Goal: Check status

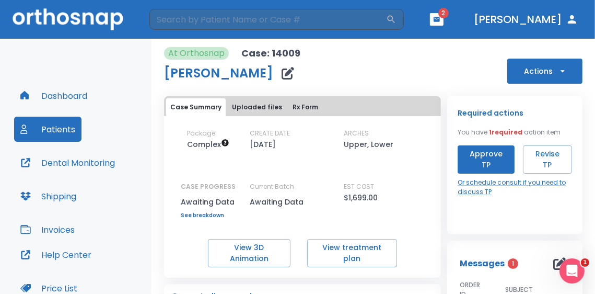
scroll to position [105, 0]
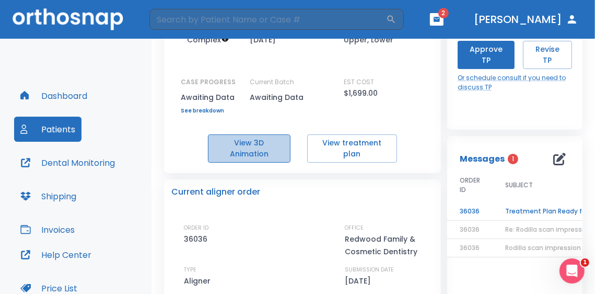
click at [245, 146] on button "View 3D Animation" at bounding box center [249, 148] width 83 height 28
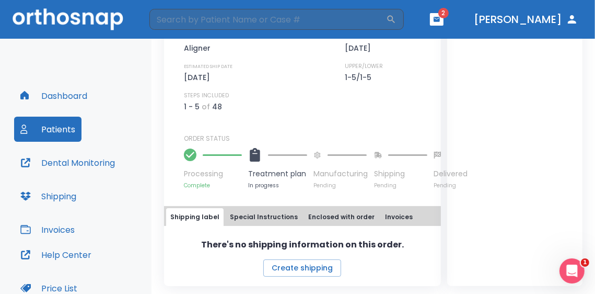
scroll to position [233, 0]
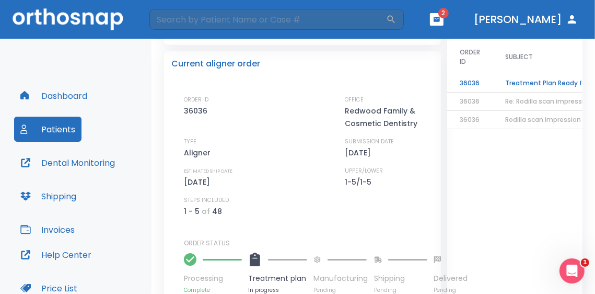
click at [572, 18] on icon "button" at bounding box center [572, 19] width 8 height 8
click at [573, 18] on icon "button" at bounding box center [572, 19] width 8 height 8
click at [551, 18] on button "[PERSON_NAME]" at bounding box center [526, 19] width 113 height 19
click at [536, 19] on button "[PERSON_NAME]" at bounding box center [526, 19] width 113 height 19
click at [449, 16] on span "2" at bounding box center [443, 13] width 10 height 10
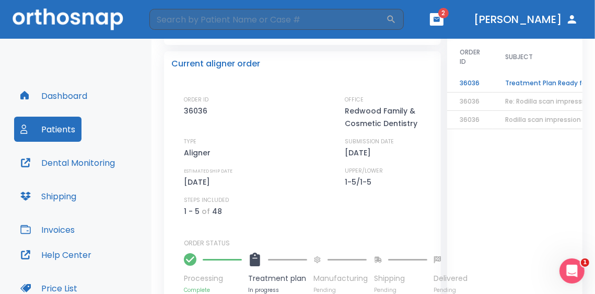
click at [440, 19] on icon "button" at bounding box center [437, 19] width 6 height 5
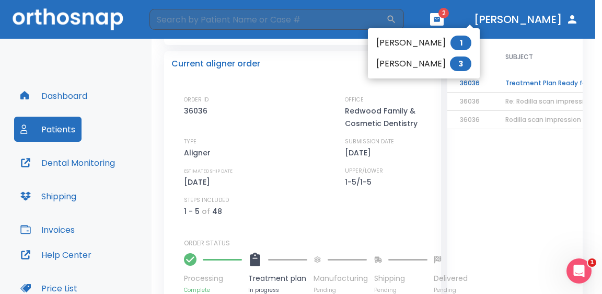
click at [414, 60] on li "[PERSON_NAME] 3" at bounding box center [424, 63] width 112 height 21
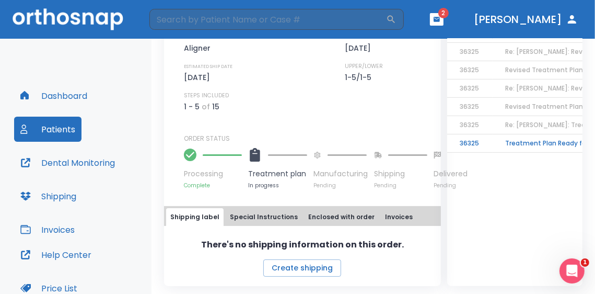
scroll to position [233, 0]
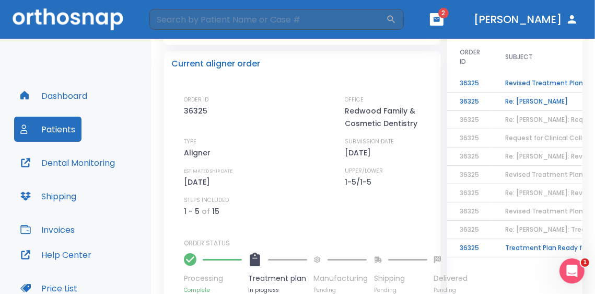
click at [522, 99] on td "Re: [PERSON_NAME]" at bounding box center [558, 101] width 131 height 18
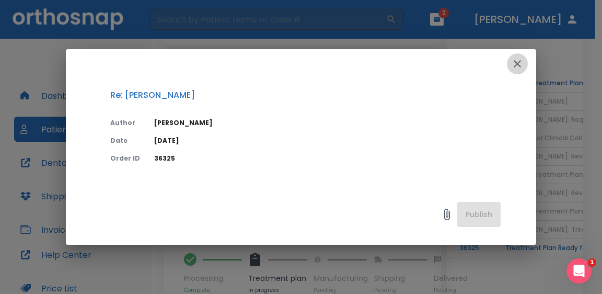
click at [517, 66] on icon "button" at bounding box center [517, 63] width 13 height 13
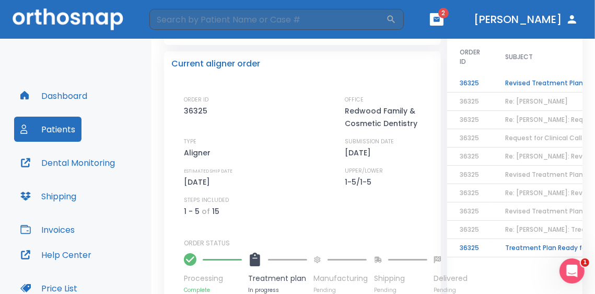
click at [462, 246] on td "36325" at bounding box center [469, 248] width 45 height 18
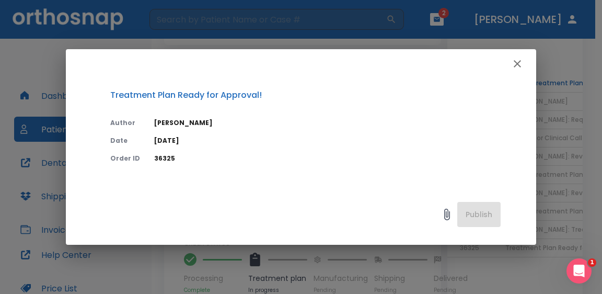
click at [516, 63] on icon "button" at bounding box center [517, 63] width 7 height 7
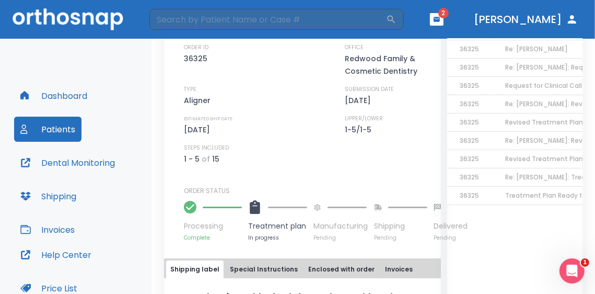
scroll to position [180, 0]
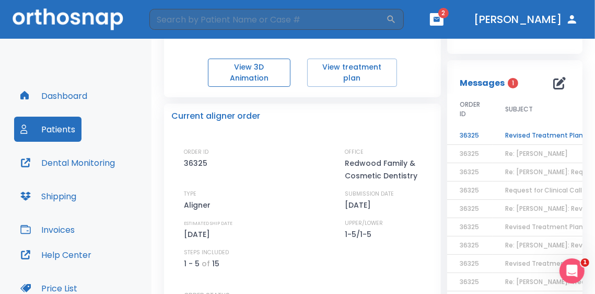
click at [253, 70] on button "View 3D Animation" at bounding box center [249, 73] width 83 height 28
